Goal: Find specific page/section: Find specific page/section

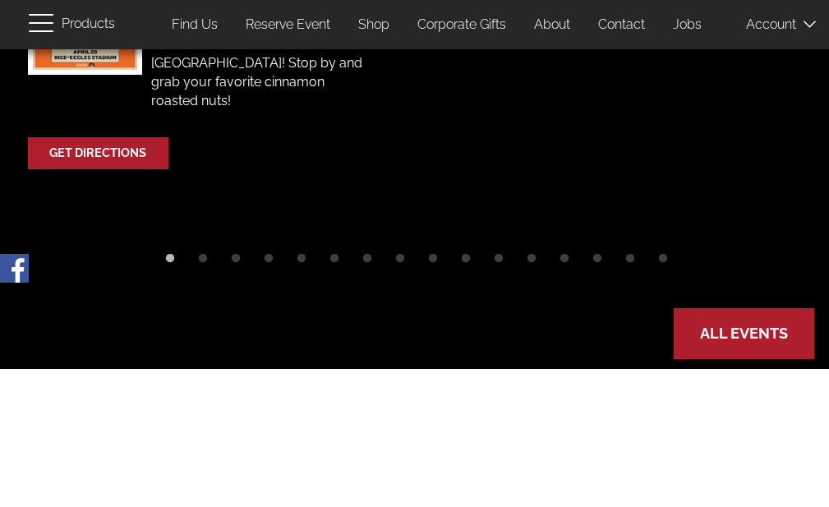
scroll to position [986, 0]
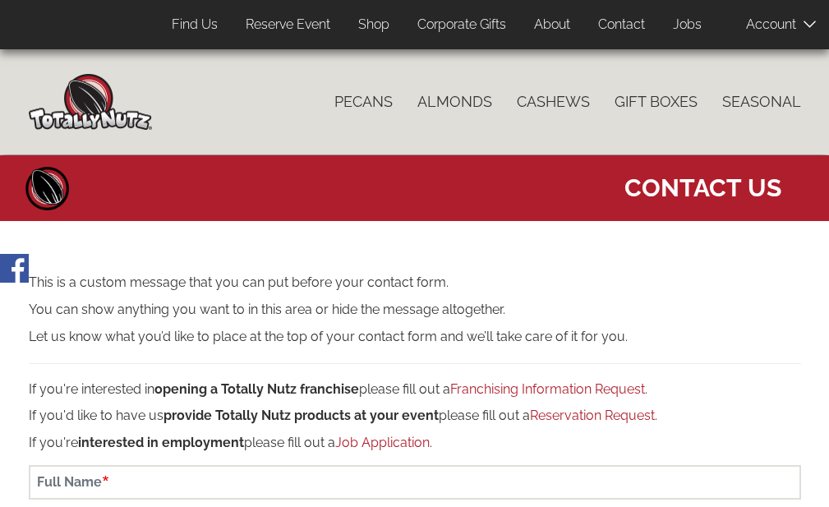
click at [545, 274] on p "This is a custom message that you can put before your contact form." at bounding box center [415, 283] width 772 height 19
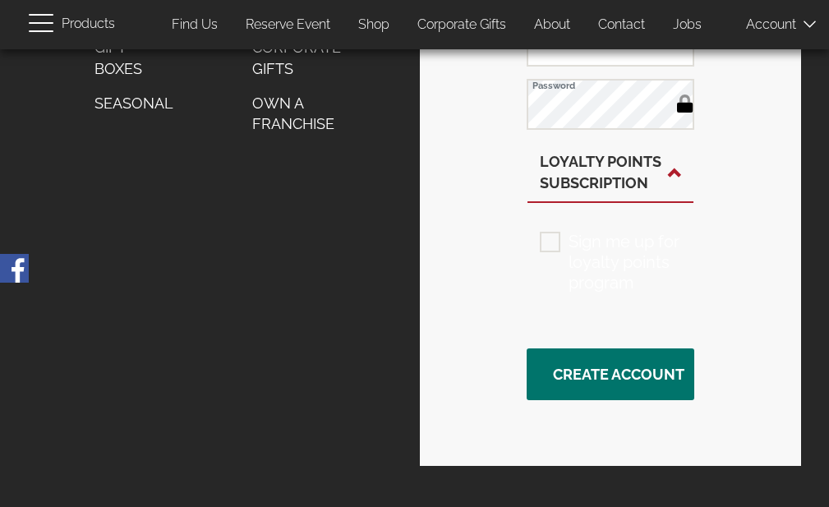
scroll to position [1069, 0]
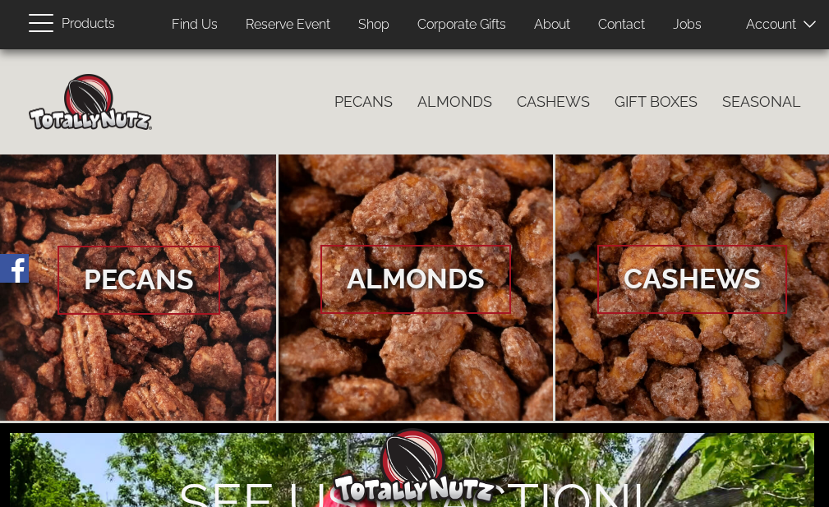
scroll to position [3427, 0]
